Goal: Task Accomplishment & Management: Use online tool/utility

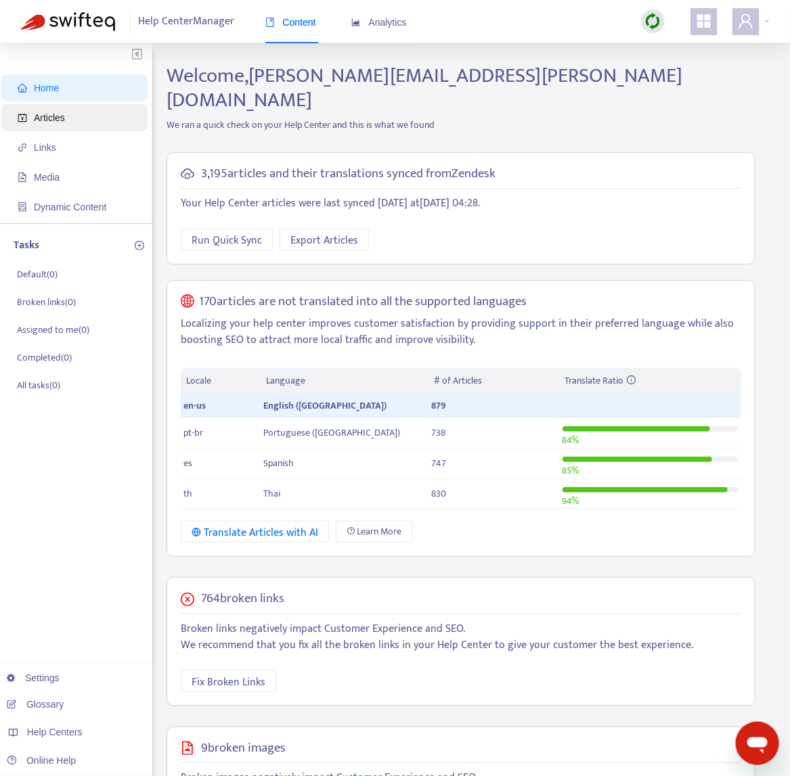
click at [72, 125] on span "Articles" at bounding box center [77, 117] width 119 height 27
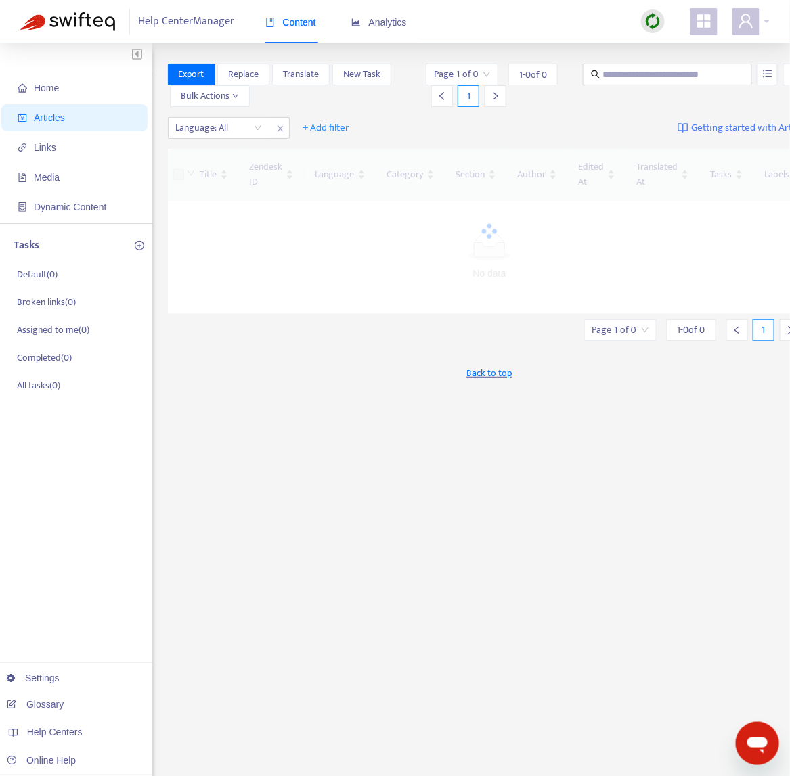
click at [660, 16] on img at bounding box center [652, 21] width 17 height 17
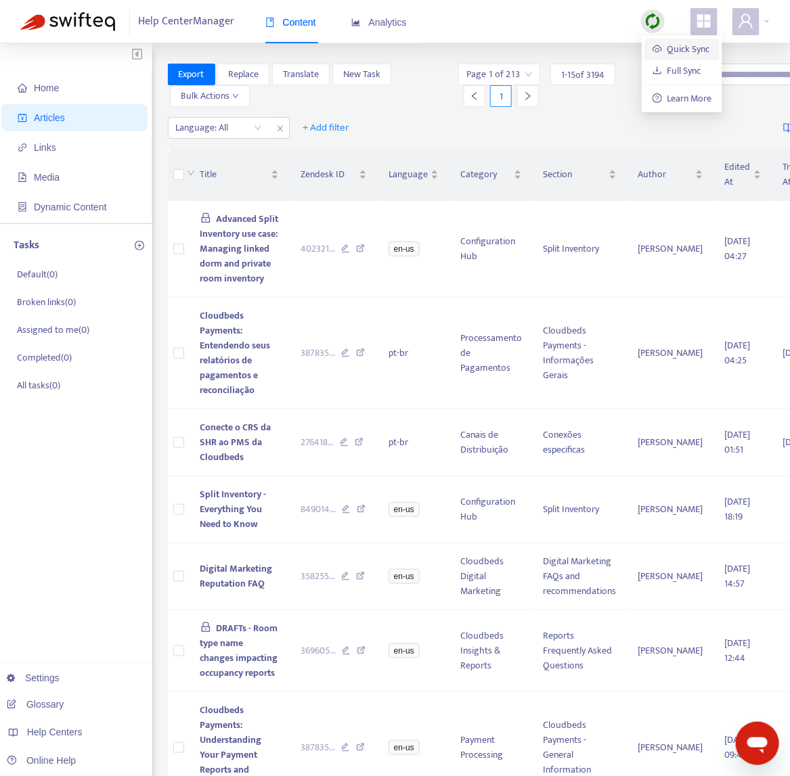
click at [681, 41] on link "Quick Sync" at bounding box center [681, 49] width 58 height 16
click at [242, 132] on div at bounding box center [212, 128] width 82 height 16
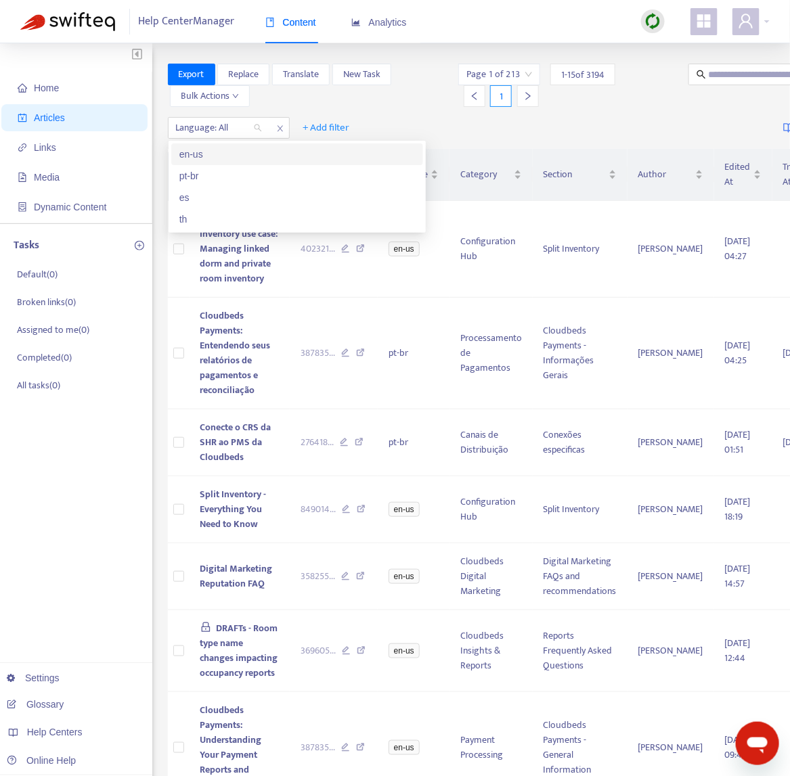
click at [243, 148] on div "en-us" at bounding box center [296, 154] width 235 height 15
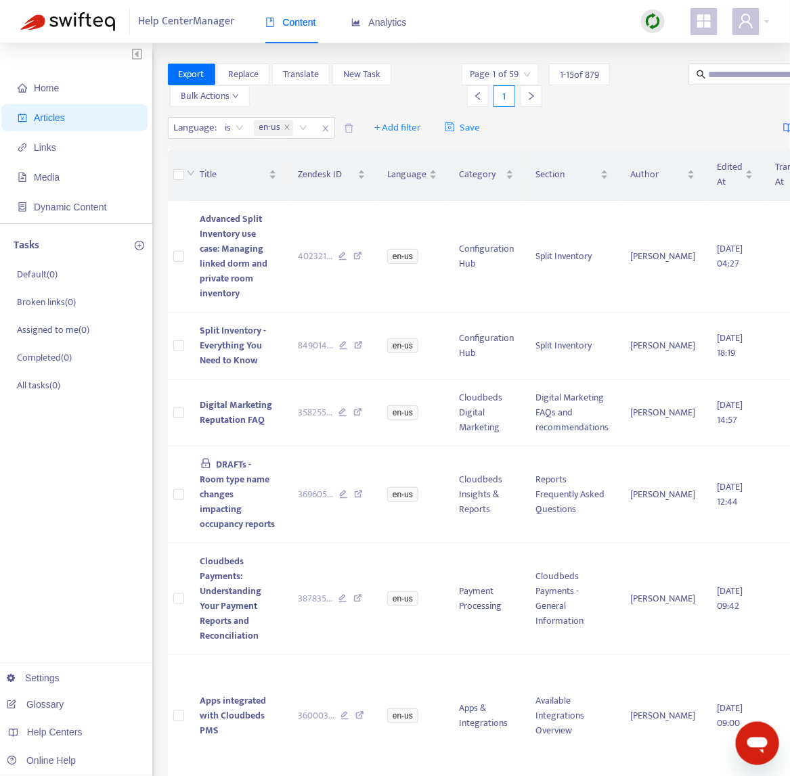
click at [76, 437] on div "Home Articles Links Media Dynamic Content Tasks Default ( 0 ) Broken links ( 0 …" at bounding box center [76, 789] width 152 height 1493
click at [251, 372] on td "Split Inventory - Everything You Need to Know" at bounding box center [238, 346] width 98 height 67
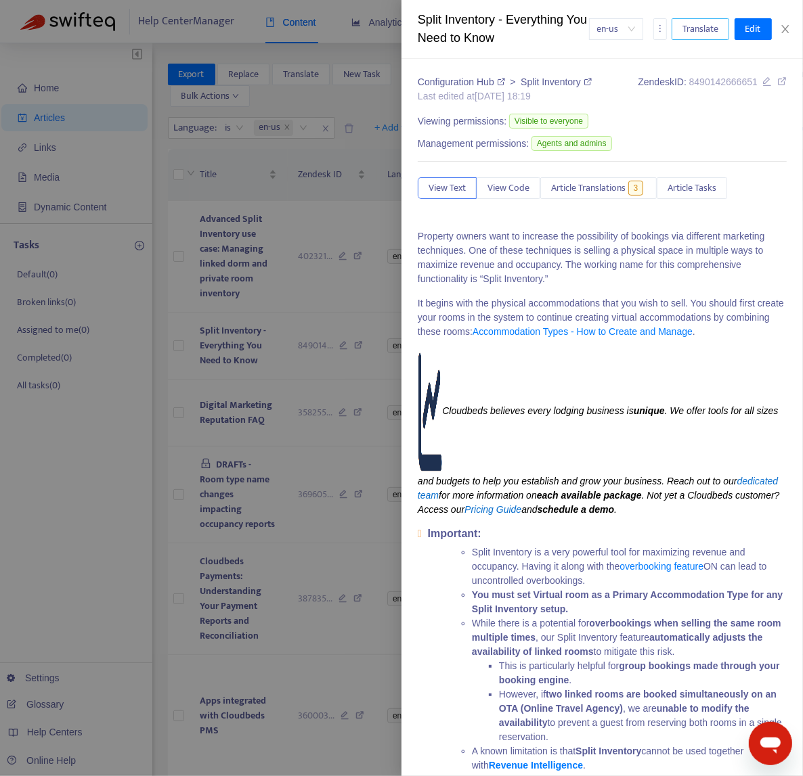
click at [712, 26] on span "Translate" at bounding box center [700, 29] width 36 height 15
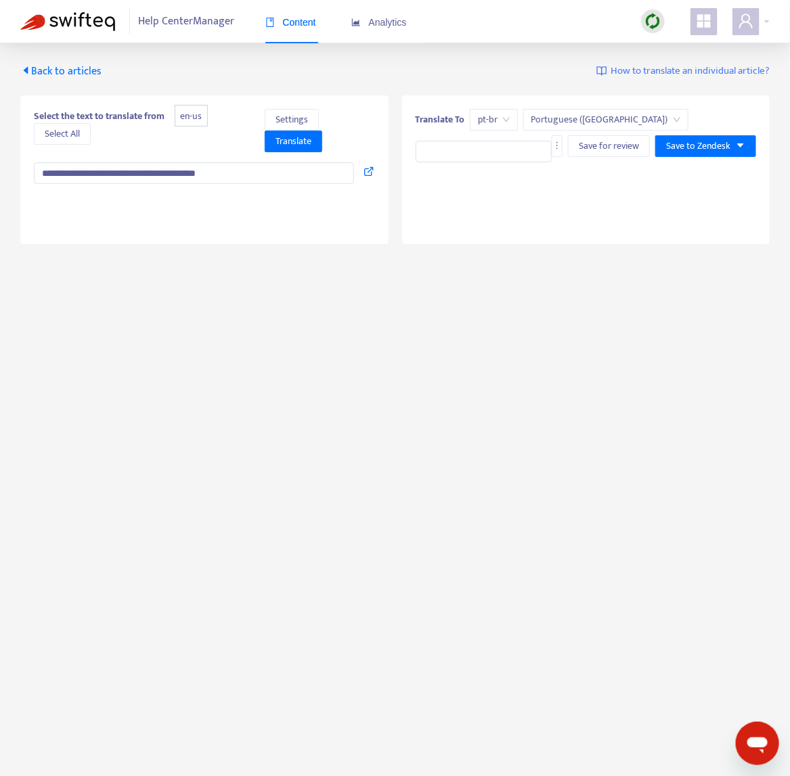
type textarea "**********"
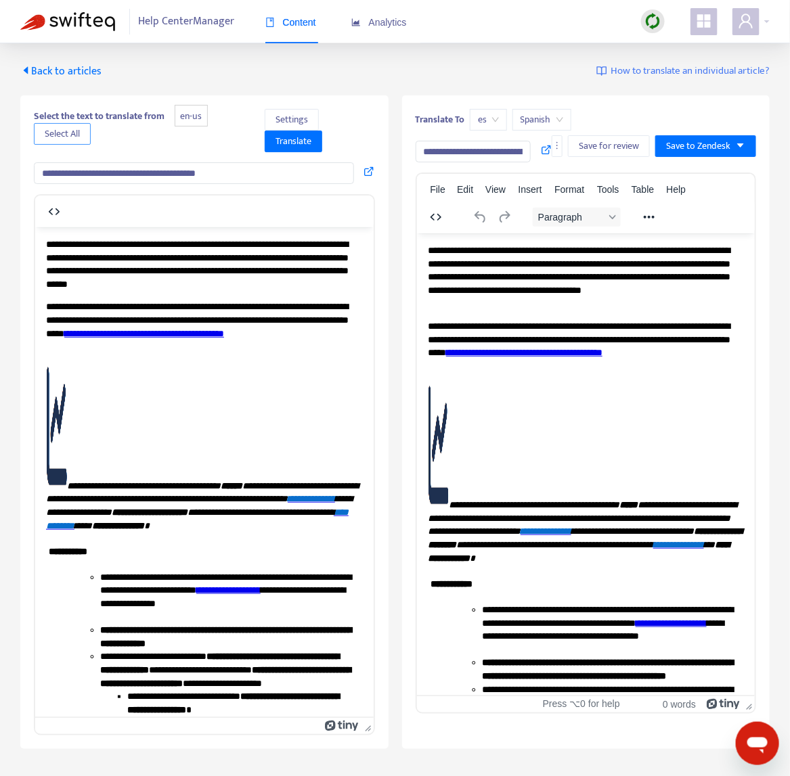
click at [55, 137] on span "Select All" at bounding box center [62, 134] width 35 height 15
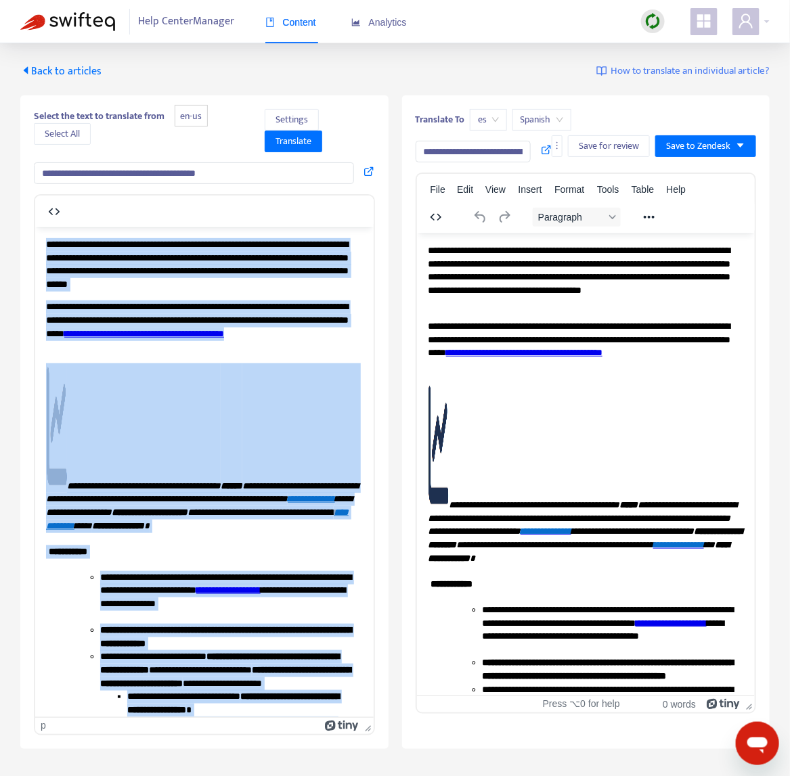
click at [480, 120] on span "es" at bounding box center [488, 120] width 21 height 20
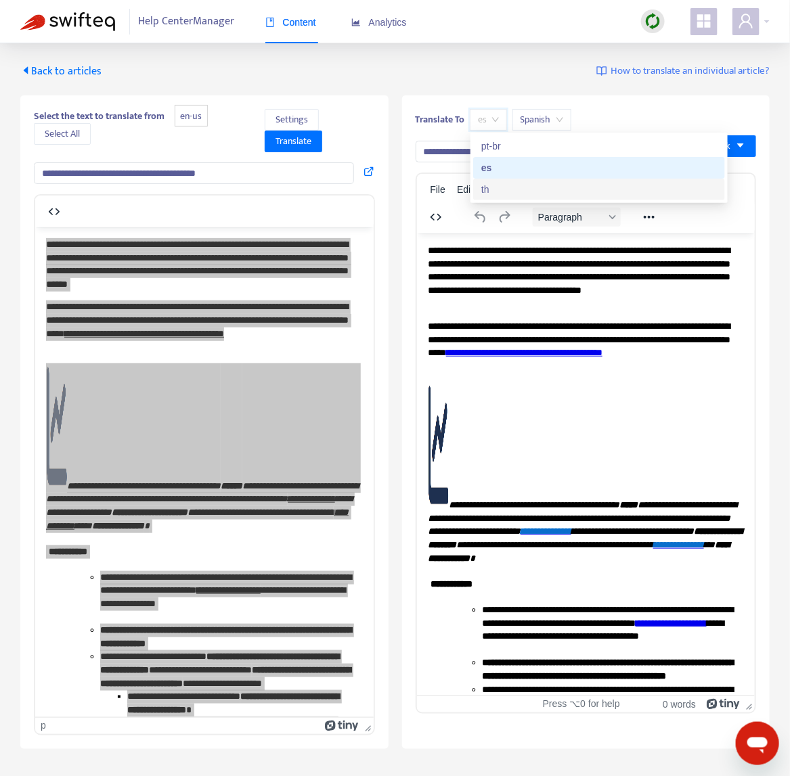
click at [499, 188] on div "th" at bounding box center [598, 189] width 235 height 15
type input "**********"
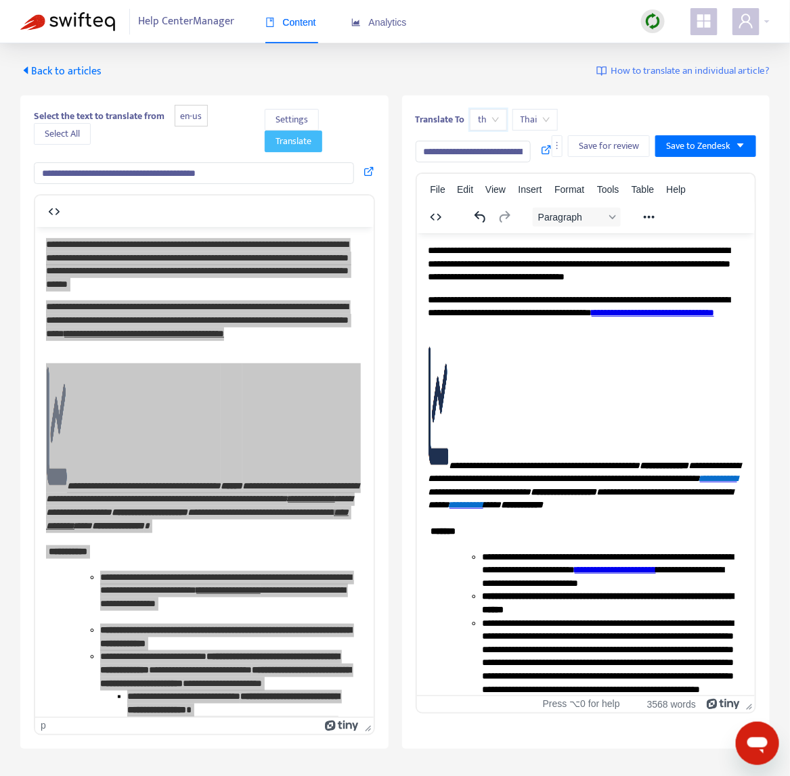
click at [304, 144] on span "Translate" at bounding box center [293, 141] width 36 height 15
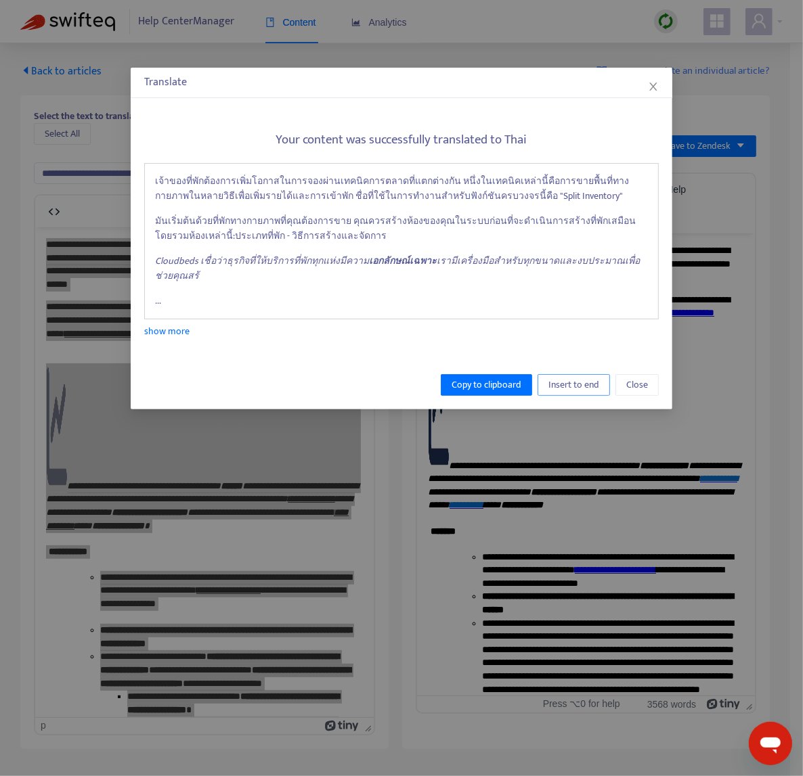
click at [582, 382] on span "Insert to end" at bounding box center [573, 385] width 51 height 15
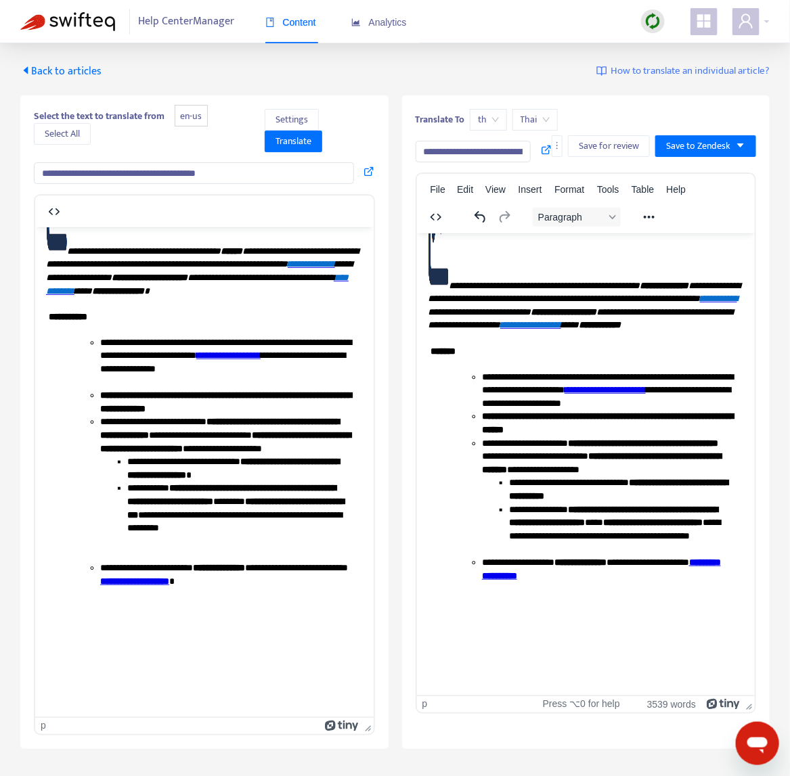
scroll to position [196, 0]
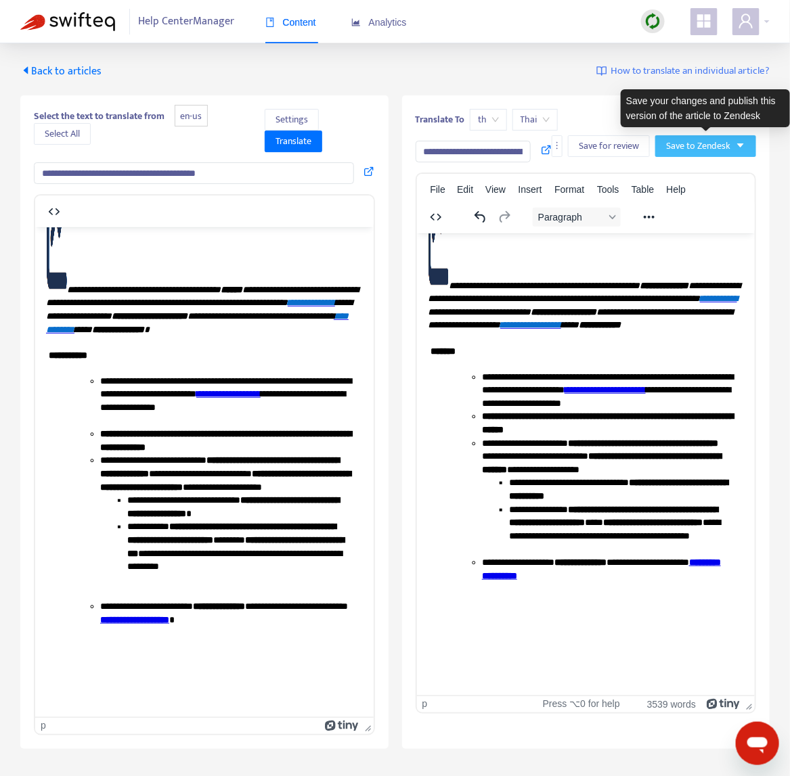
click at [727, 146] on span "Save to Zendesk" at bounding box center [698, 146] width 64 height 15
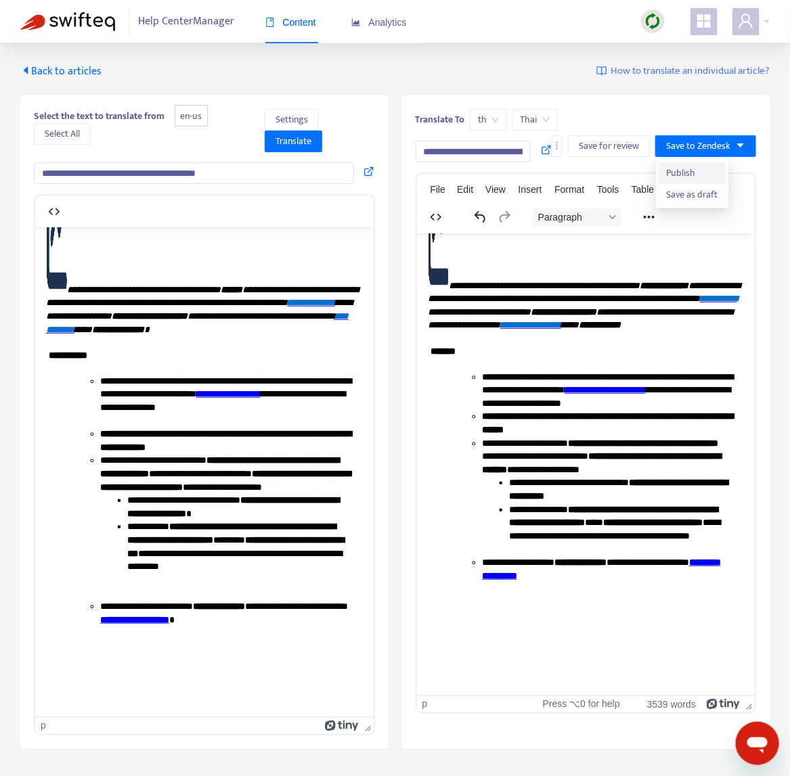
click at [702, 168] on span "Publish" at bounding box center [692, 173] width 51 height 15
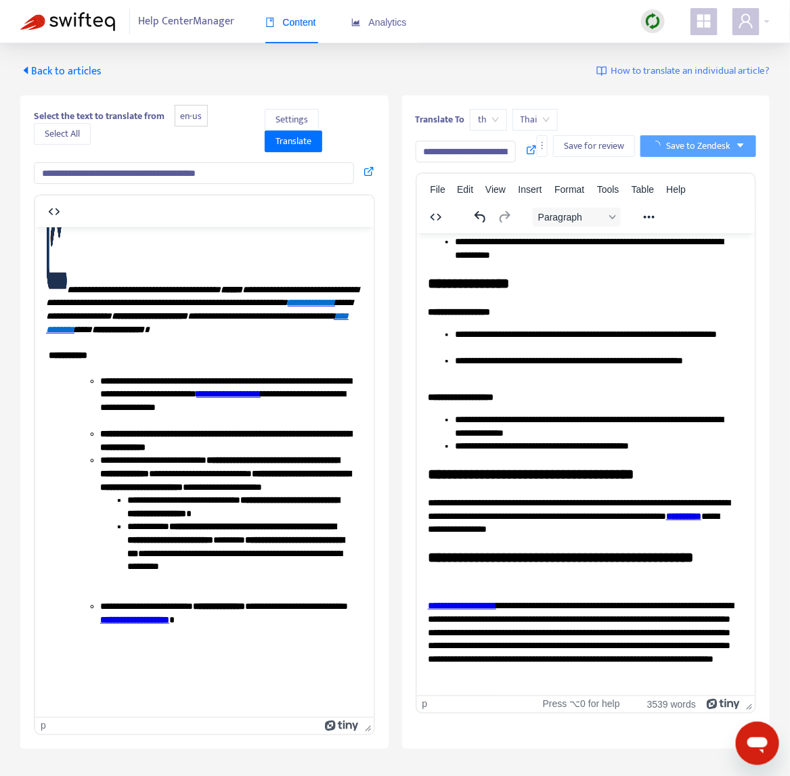
scroll to position [1508, 0]
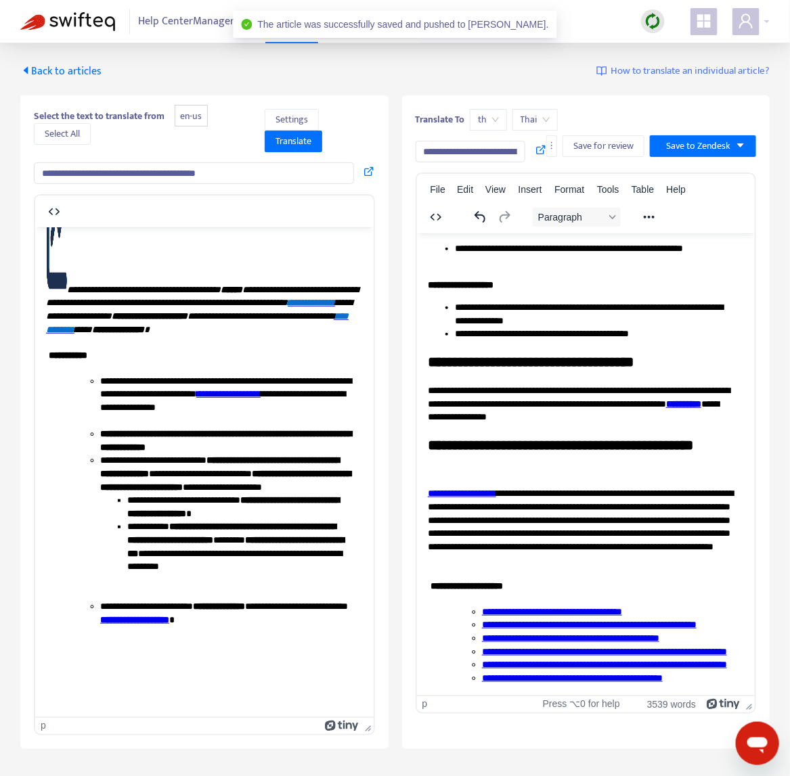
drag, startPoint x: 751, startPoint y: 320, endPoint x: 1184, endPoint y: 621, distance: 527.1
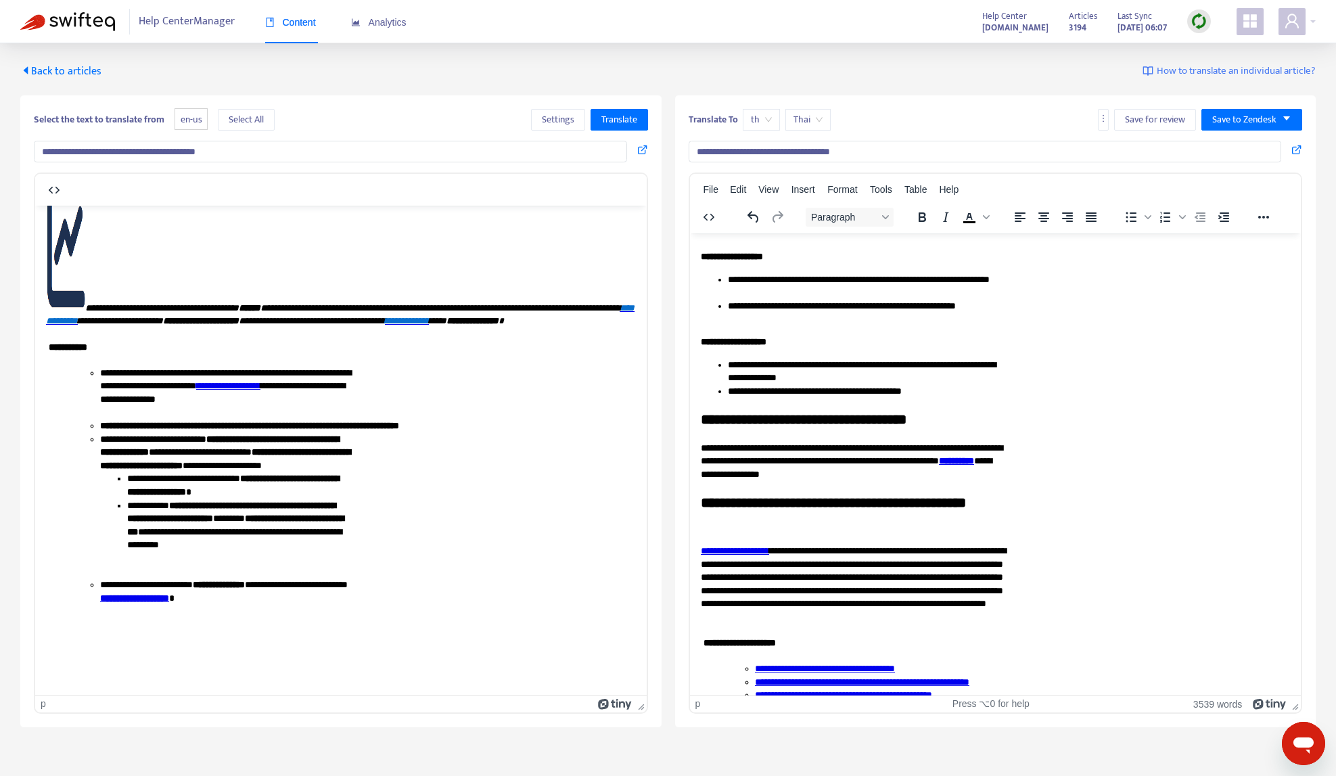
scroll to position [1271, 0]
